Goal: Information Seeking & Learning: Learn about a topic

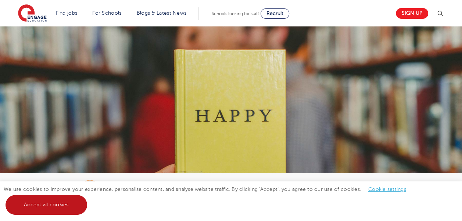
click at [72, 206] on link "Accept all cookies" at bounding box center [47, 205] width 82 height 20
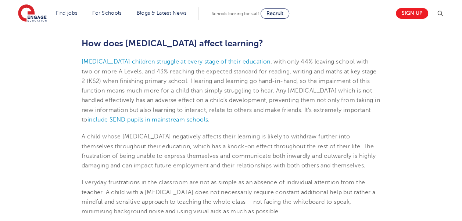
scroll to position [785, 0]
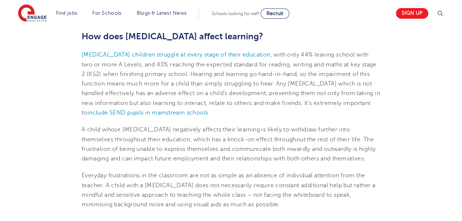
drag, startPoint x: 80, startPoint y: 129, endPoint x: 393, endPoint y: 155, distance: 314.1
copy span "A child whose [MEDICAL_DATA] negatively affects their learning is likely to wit…"
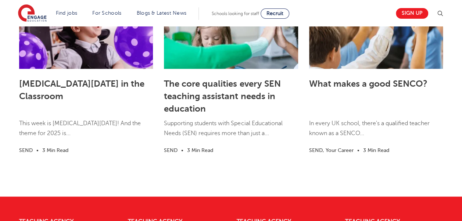
scroll to position [2095, 0]
